Goal: Task Accomplishment & Management: Manage account settings

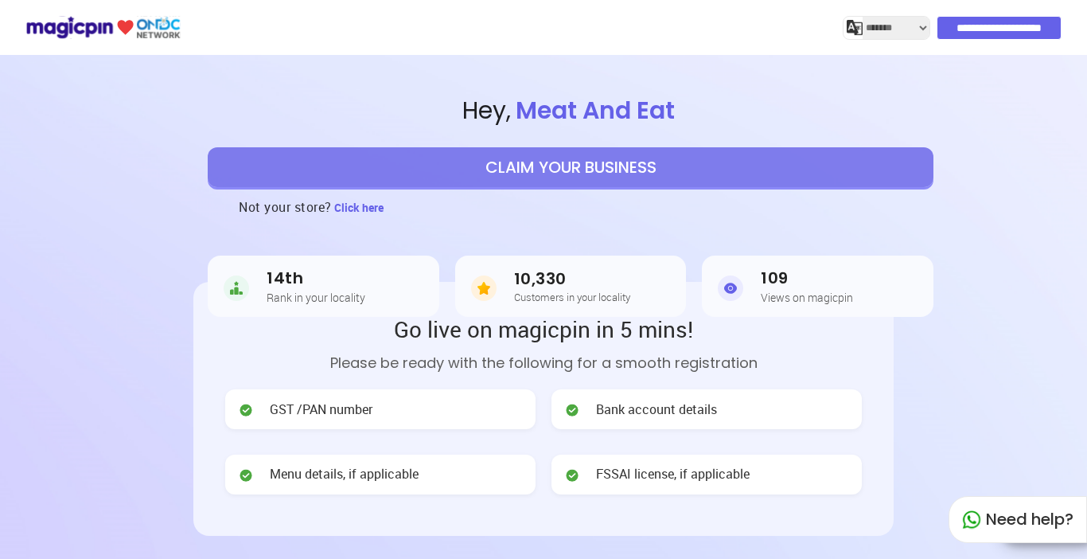
select select "*******"
click at [571, 173] on button "CLAIM YOUR BUSINESS" at bounding box center [571, 167] width 726 height 40
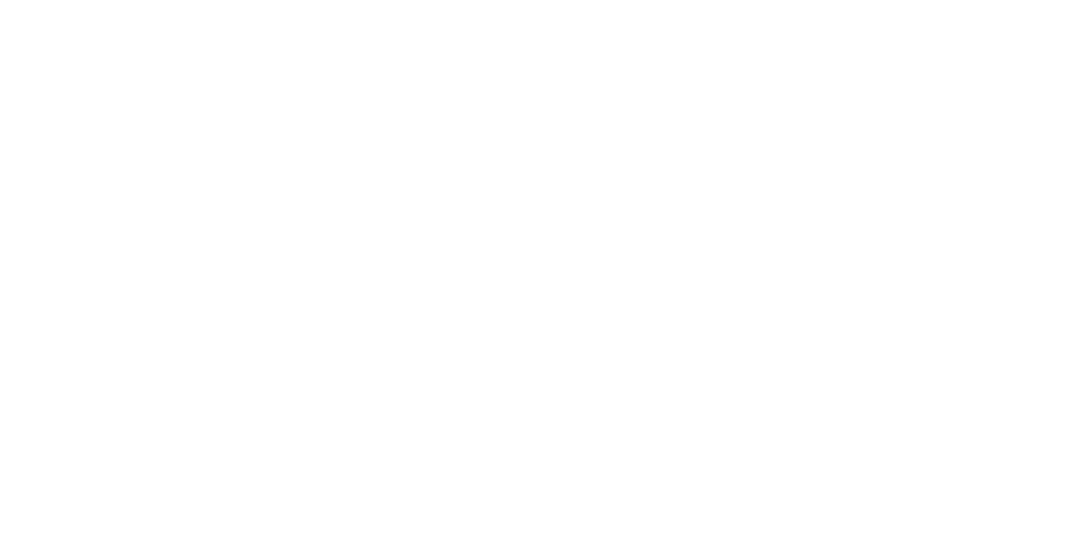
drag, startPoint x: 927, startPoint y: 0, endPoint x: 571, endPoint y: 183, distance: 400.0
click at [571, 183] on div at bounding box center [543, 279] width 1087 height 559
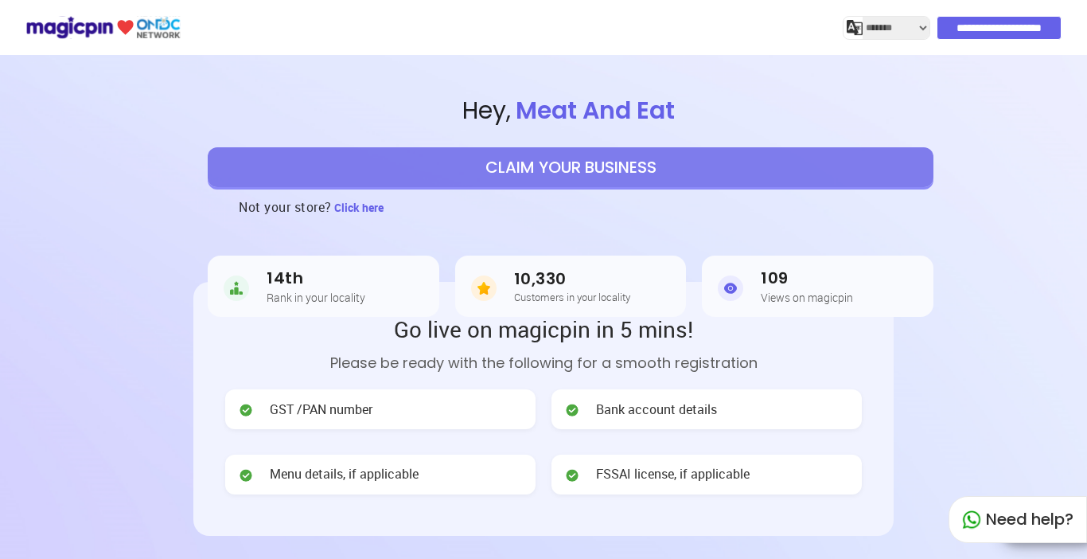
select select "*******"
click at [609, 111] on span "Meat And Eat" at bounding box center [595, 110] width 169 height 34
click at [1006, 25] on input "**********" at bounding box center [999, 28] width 123 height 22
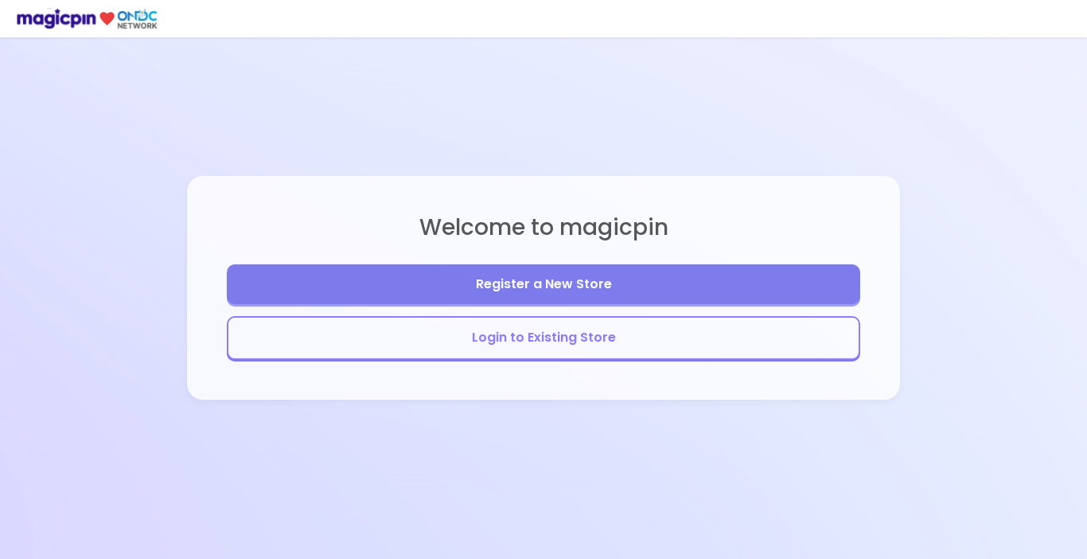
click at [532, 339] on button "Login to Existing Store" at bounding box center [543, 338] width 633 height 44
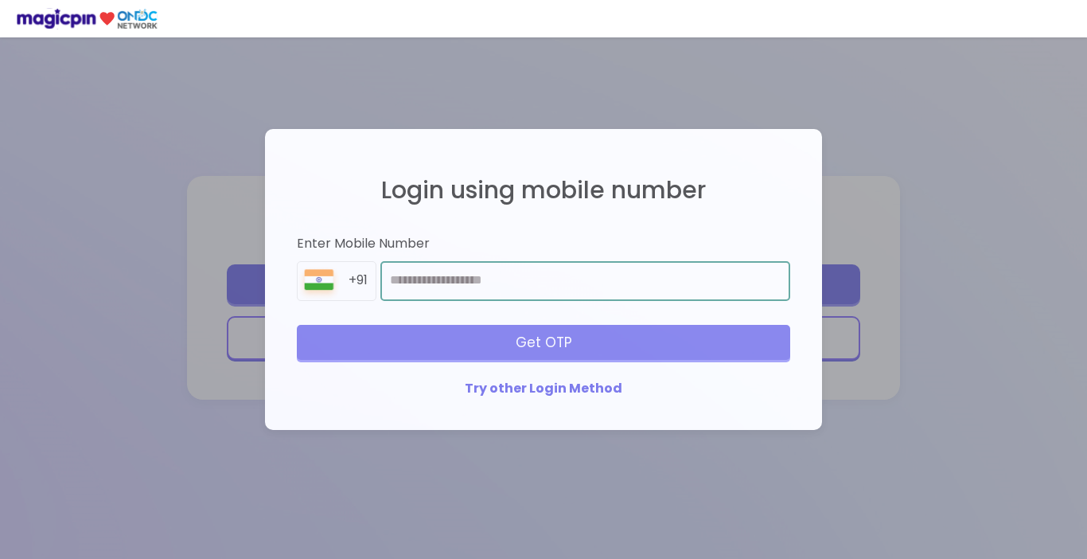
click at [461, 282] on input "number" at bounding box center [585, 281] width 410 height 40
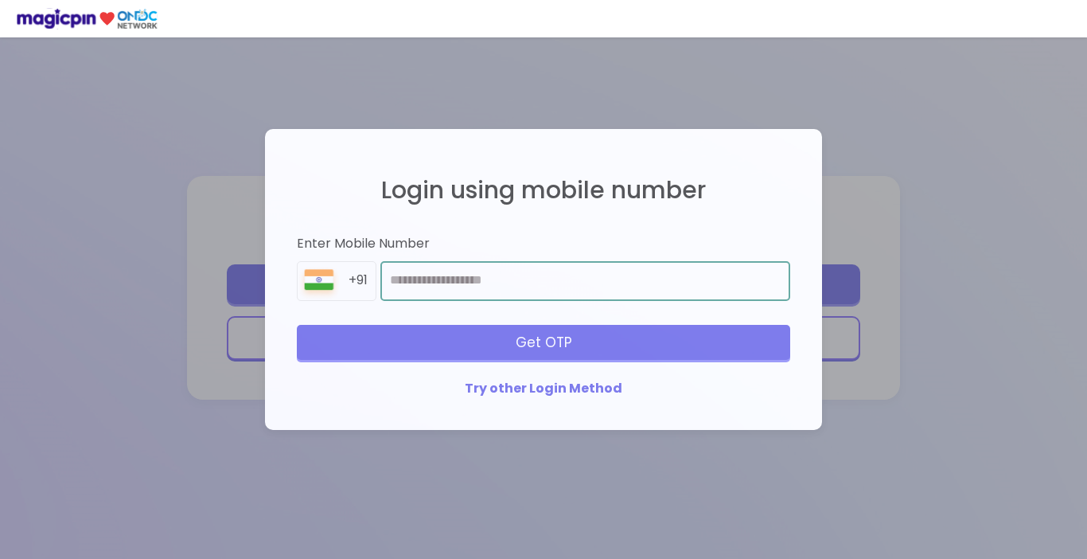
type input "**********"
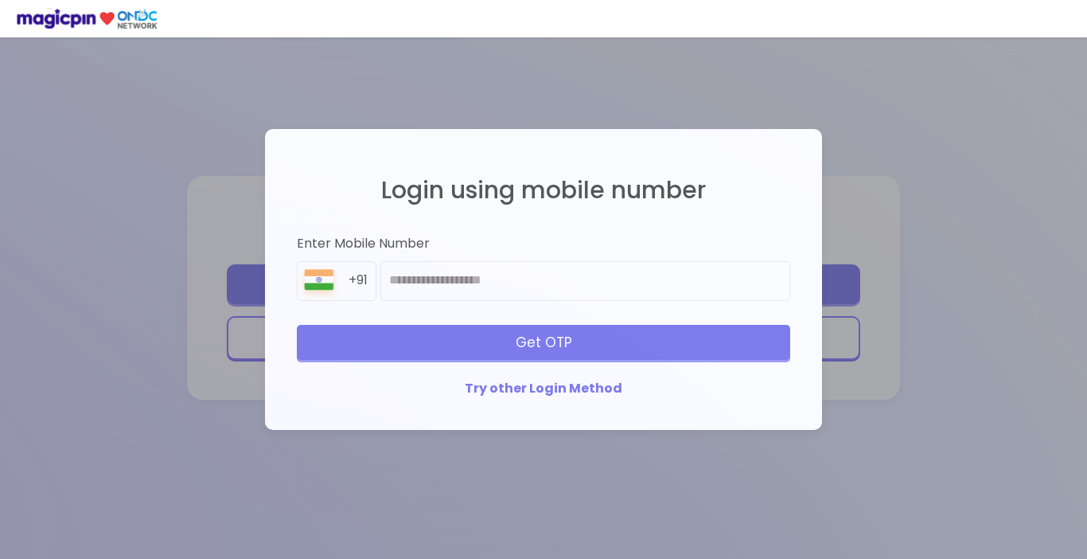
click at [489, 350] on div "Get OTP" at bounding box center [543, 342] width 493 height 35
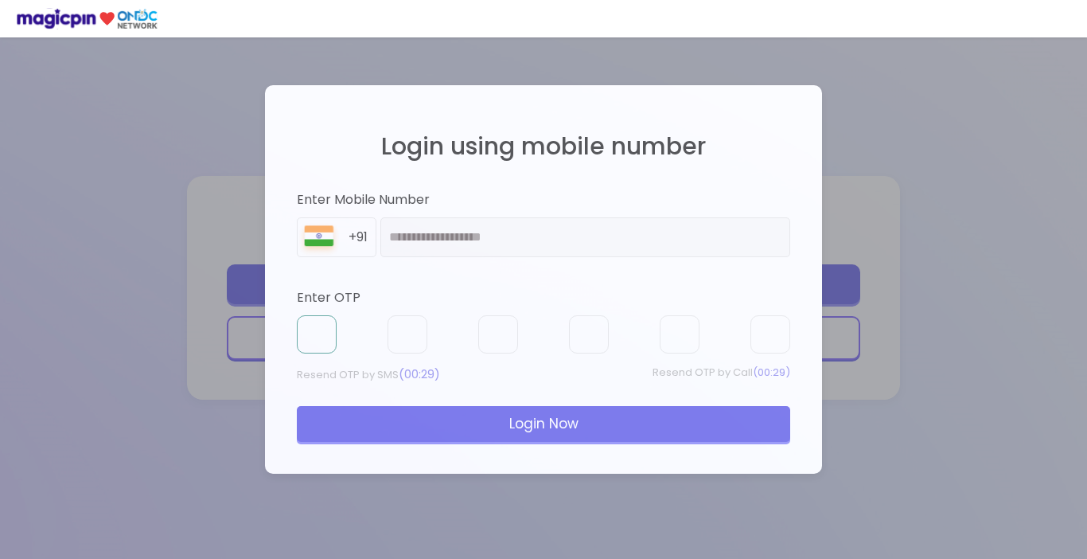
click at [304, 333] on input "text" at bounding box center [317, 334] width 40 height 38
type input "*"
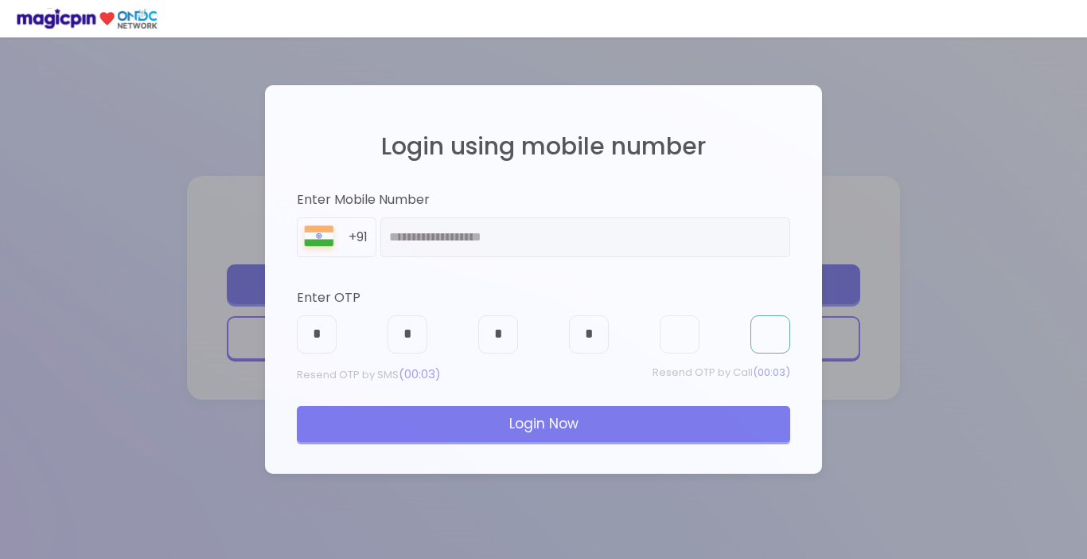
type input "*"
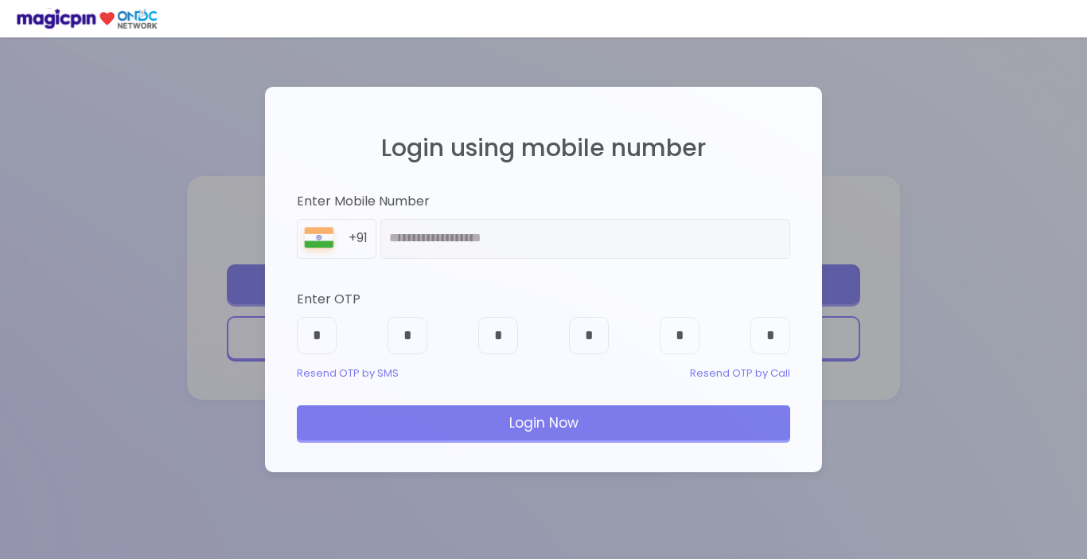
click at [532, 426] on div "Login Now" at bounding box center [543, 422] width 493 height 35
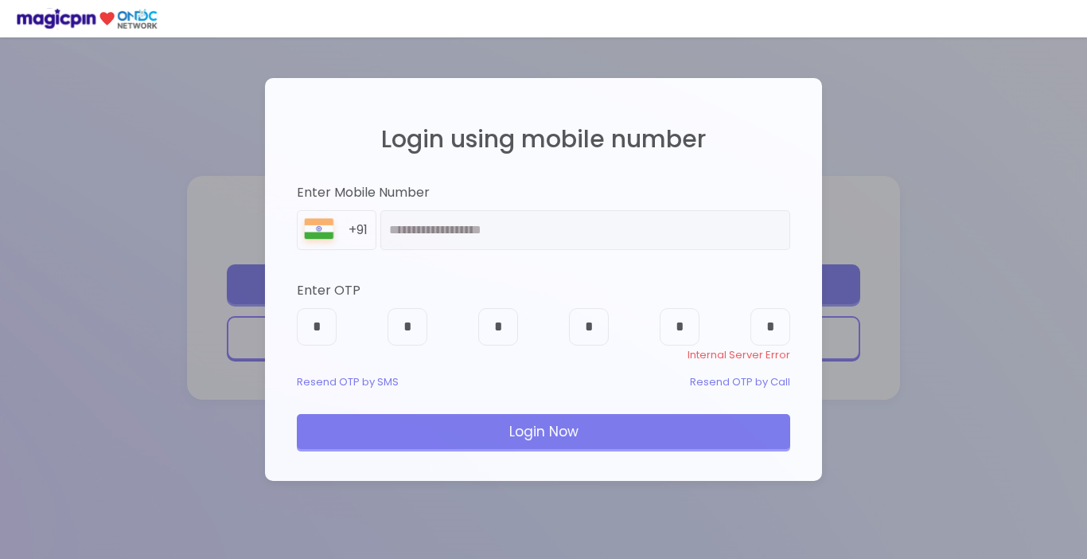
click at [532, 426] on div "Login Now" at bounding box center [543, 431] width 493 height 35
click at [511, 256] on div "**********" at bounding box center [543, 279] width 525 height 371
click at [349, 383] on div "Resend OTP by SMS" at bounding box center [348, 382] width 102 height 15
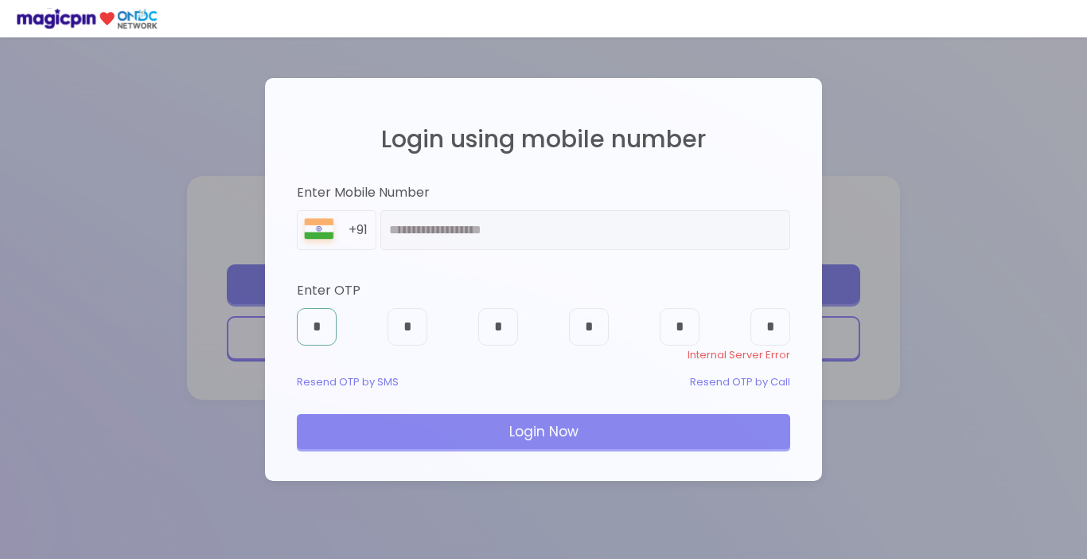
click at [317, 329] on input "*" at bounding box center [317, 327] width 40 height 38
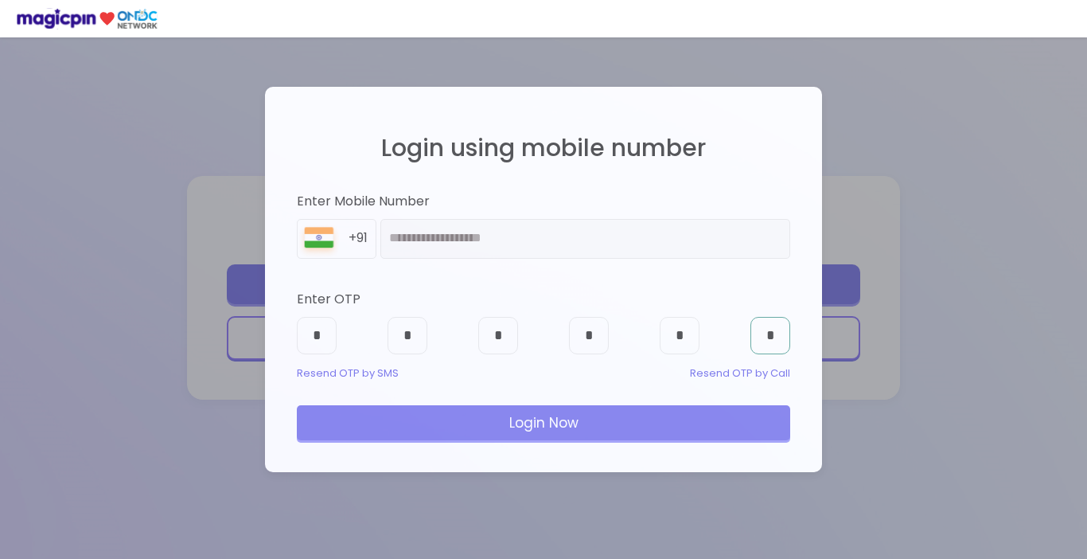
click at [766, 341] on input "*" at bounding box center [770, 336] width 40 height 38
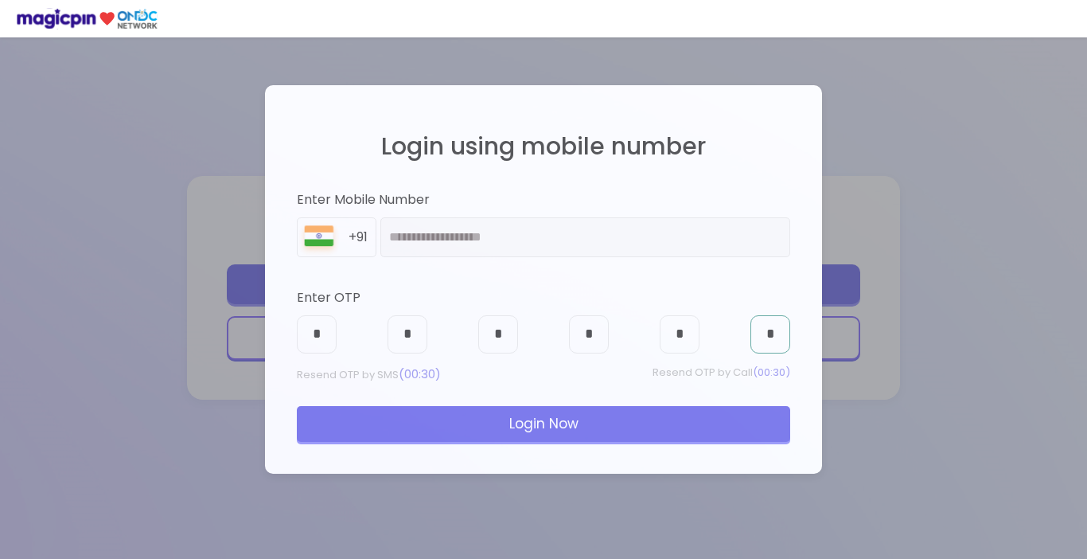
click at [775, 334] on input "*" at bounding box center [770, 334] width 40 height 38
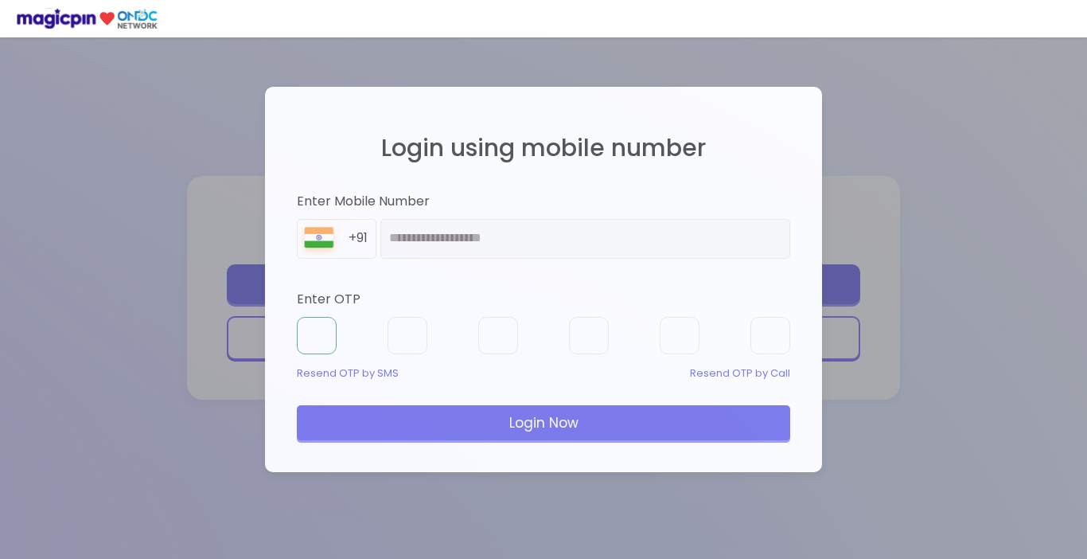
click at [323, 339] on input "text" at bounding box center [317, 336] width 40 height 38
click at [715, 368] on div "Resend OTP by Call" at bounding box center [740, 373] width 100 height 15
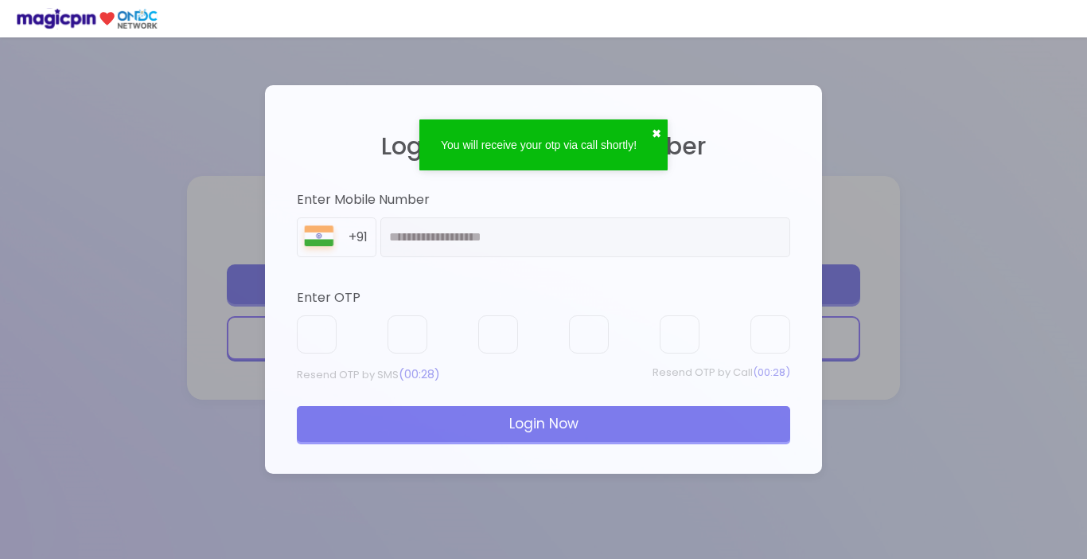
click at [658, 127] on button "✖" at bounding box center [657, 134] width 10 height 16
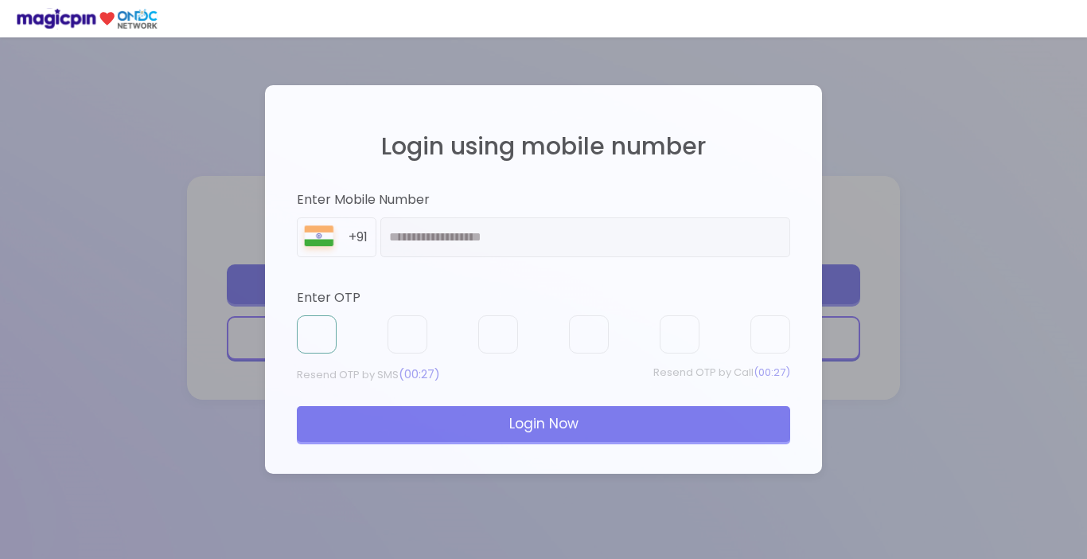
click at [311, 339] on input "text" at bounding box center [317, 334] width 40 height 38
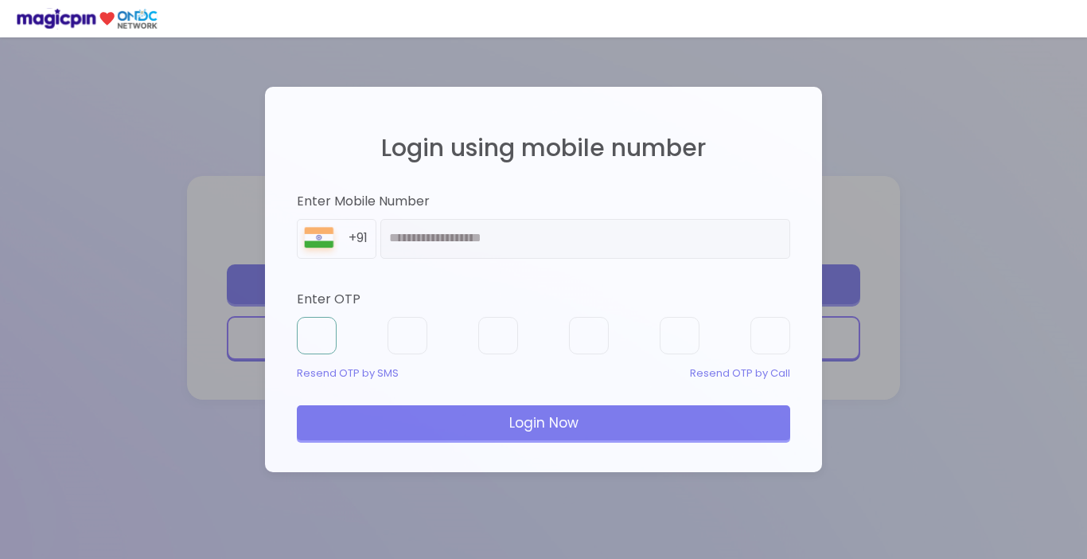
click at [324, 341] on input "text" at bounding box center [317, 336] width 40 height 38
click at [342, 374] on div "Resend OTP by SMS" at bounding box center [348, 373] width 102 height 15
